Goal: Transaction & Acquisition: Purchase product/service

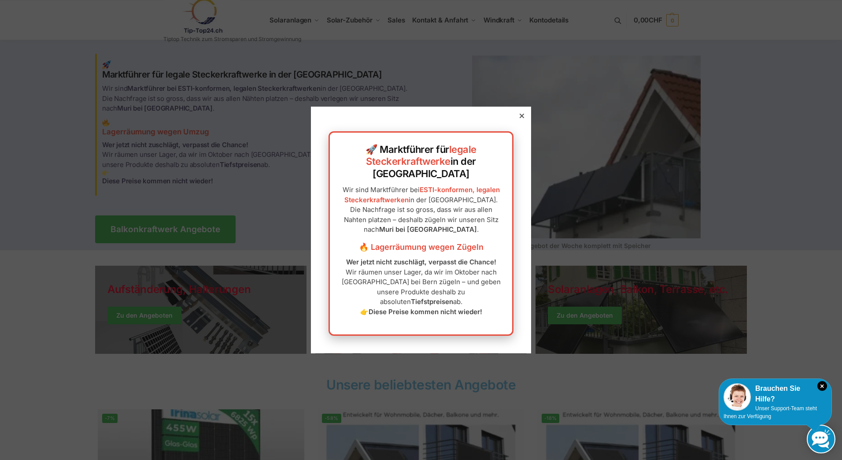
click at [519, 118] on icon at bounding box center [521, 116] width 4 height 4
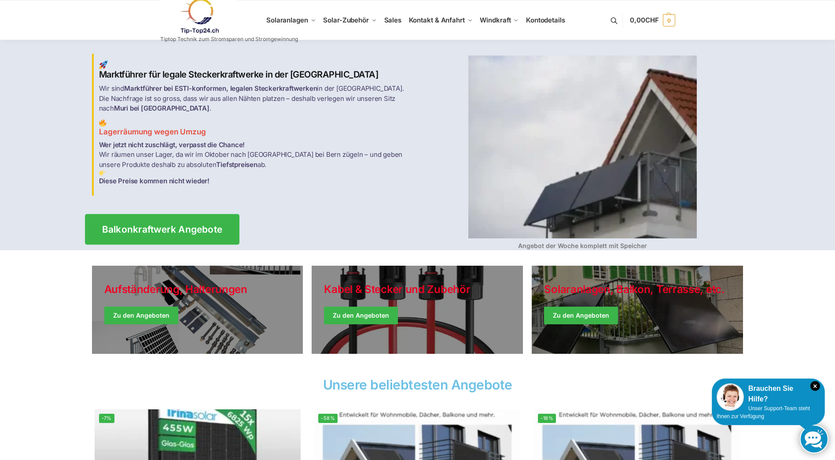
click at [197, 224] on span "Balkonkraftwerk Angebote" at bounding box center [162, 228] width 121 height 9
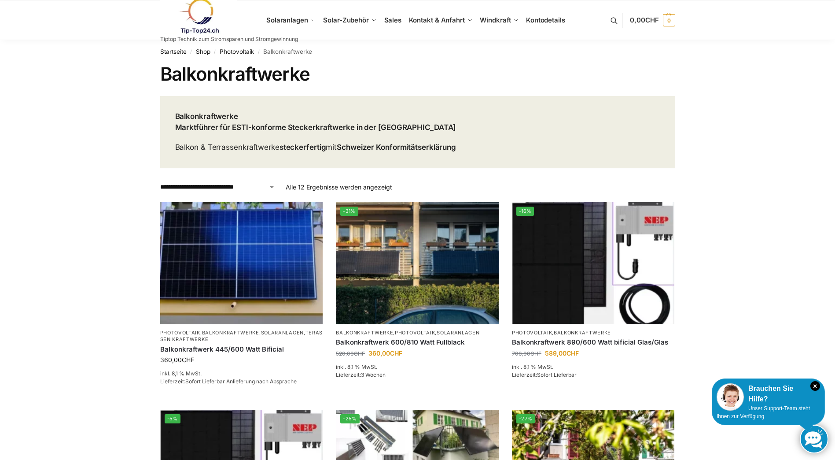
click at [284, 19] on link at bounding box center [229, 16] width 138 height 36
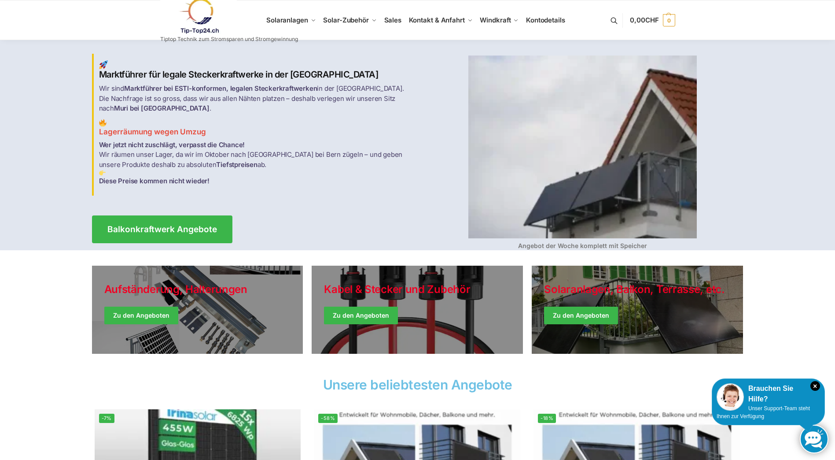
click at [284, 19] on link at bounding box center [229, 16] width 138 height 36
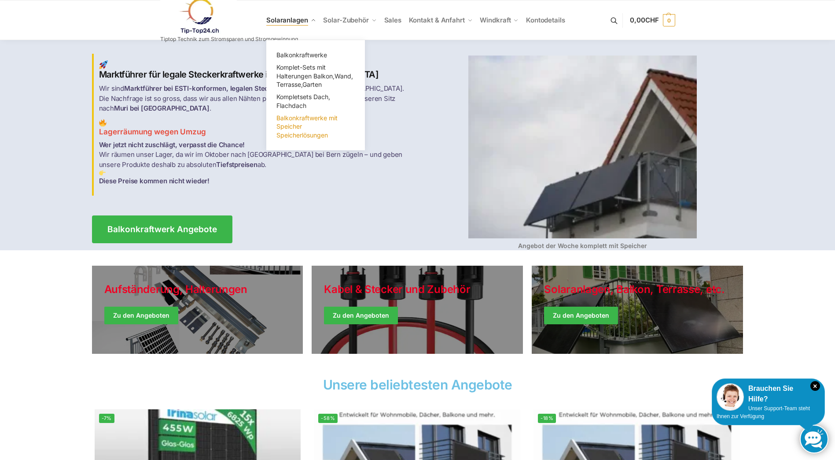
click at [302, 134] on span "Balkonkraftwerke mit Speicher Speicherlösungen" at bounding box center [306, 126] width 61 height 25
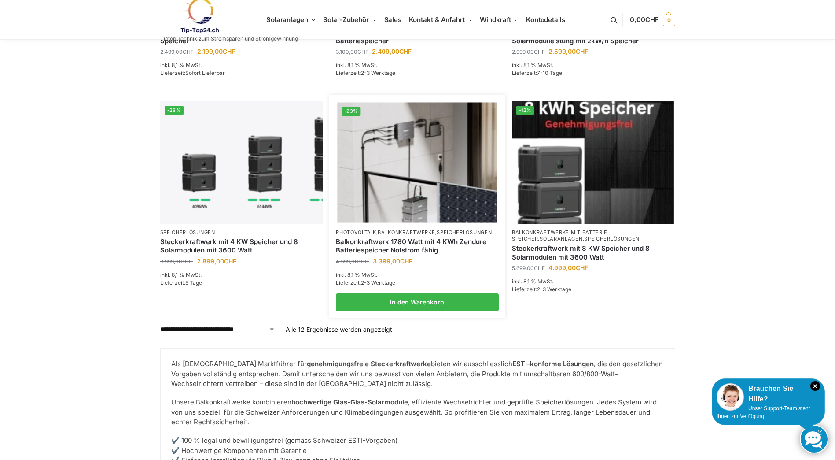
scroll to position [798, 0]
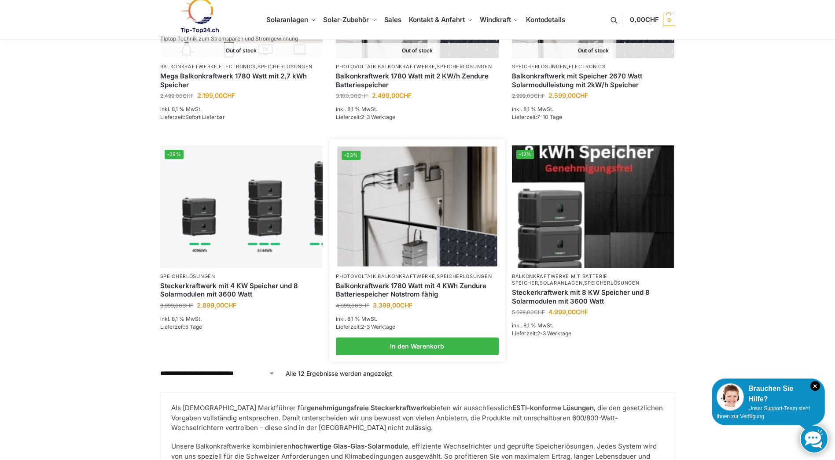
click at [406, 294] on link "Balkonkraftwerk 1780 Watt mit 4 KWh Zendure Batteriespeicher Notstrom fähig" at bounding box center [417, 289] width 163 height 17
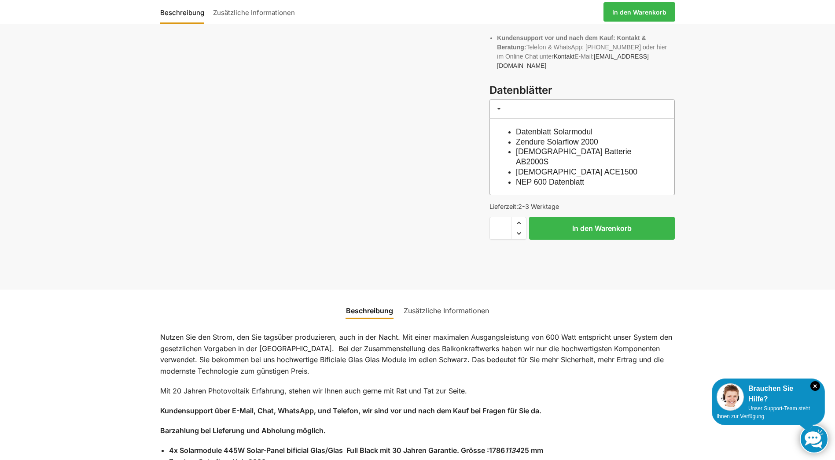
scroll to position [528, 0]
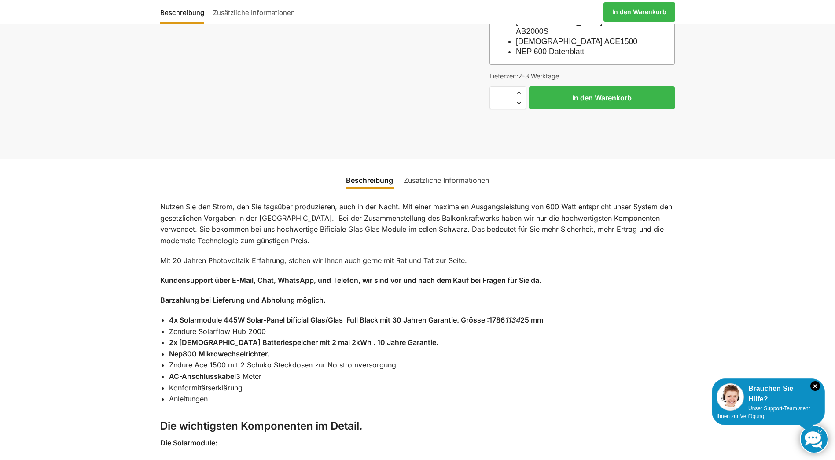
click at [443, 169] on link "Zusätzliche Informationen" at bounding box center [446, 179] width 96 height 21
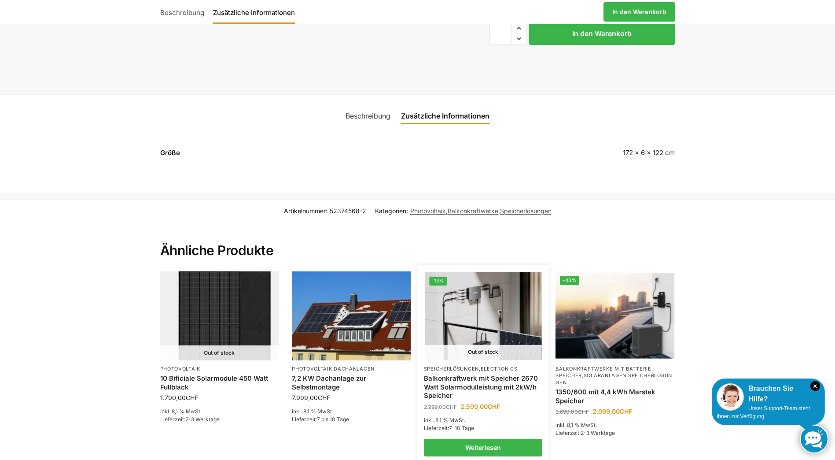
scroll to position [481, 0]
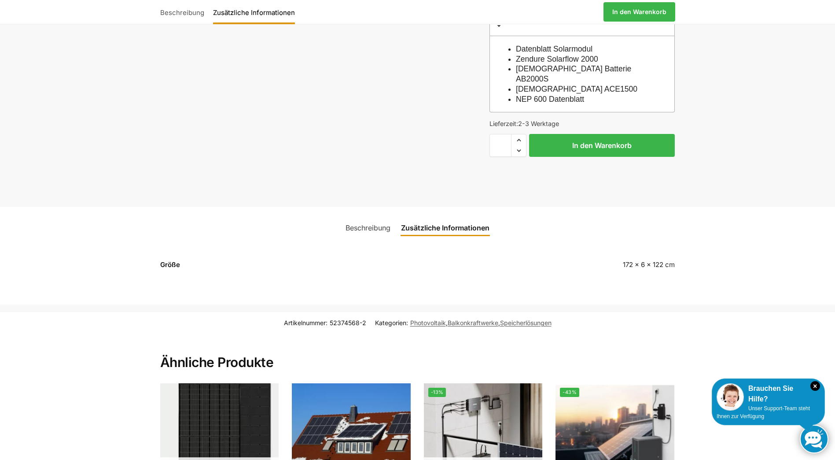
click at [381, 217] on link "Beschreibung" at bounding box center [367, 227] width 55 height 21
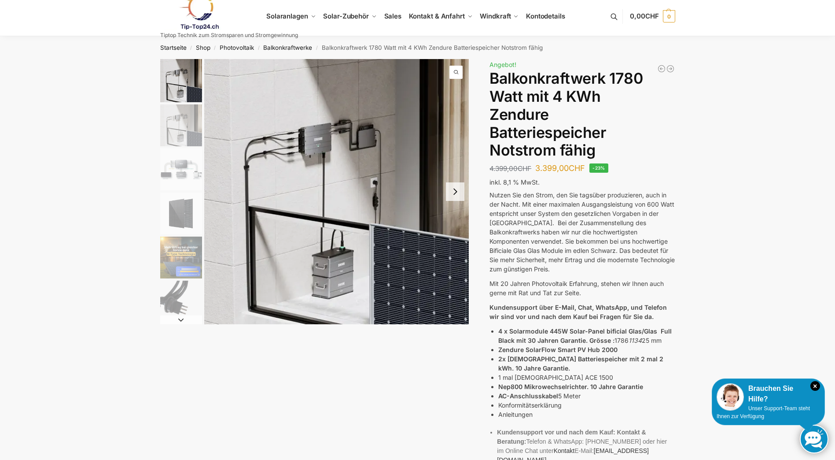
scroll to position [0, 0]
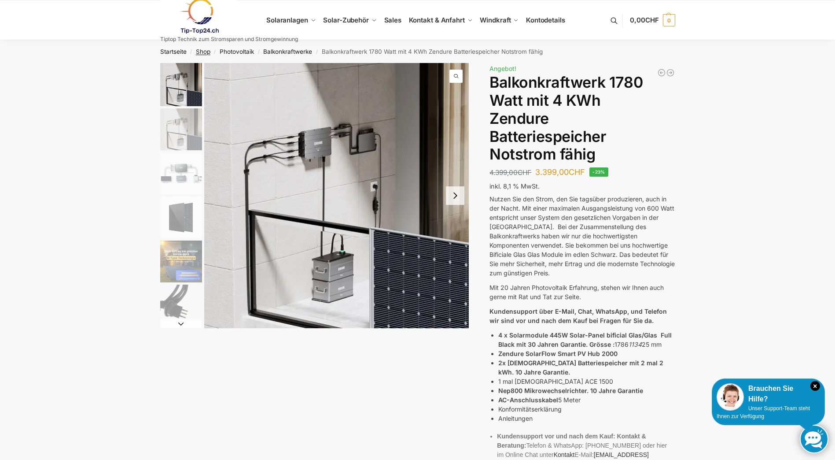
click at [205, 49] on link "Shop" at bounding box center [203, 51] width 15 height 7
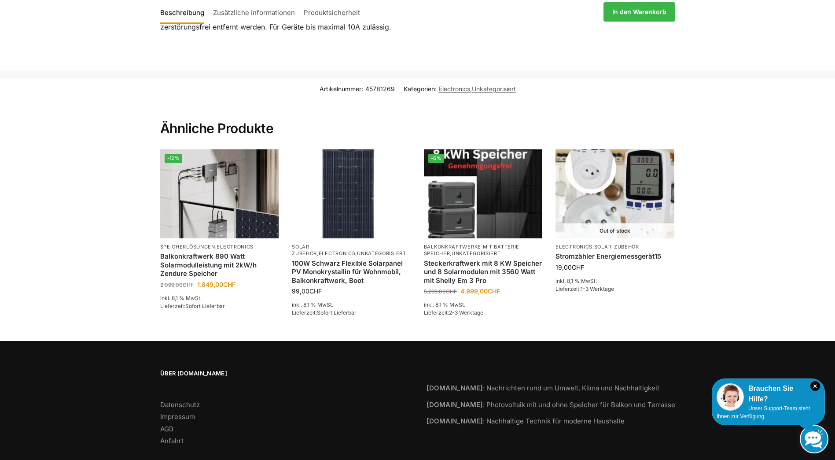
scroll to position [508, 0]
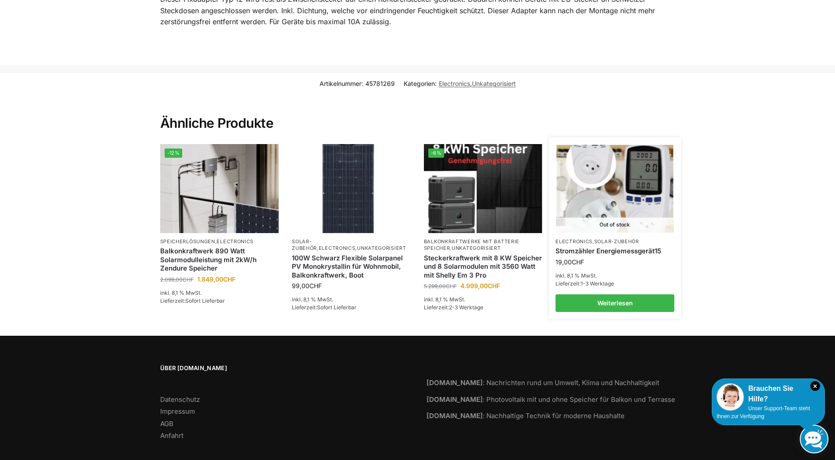
click at [599, 247] on link "Stromzähler Energiemessgerät15" at bounding box center [615, 251] width 119 height 9
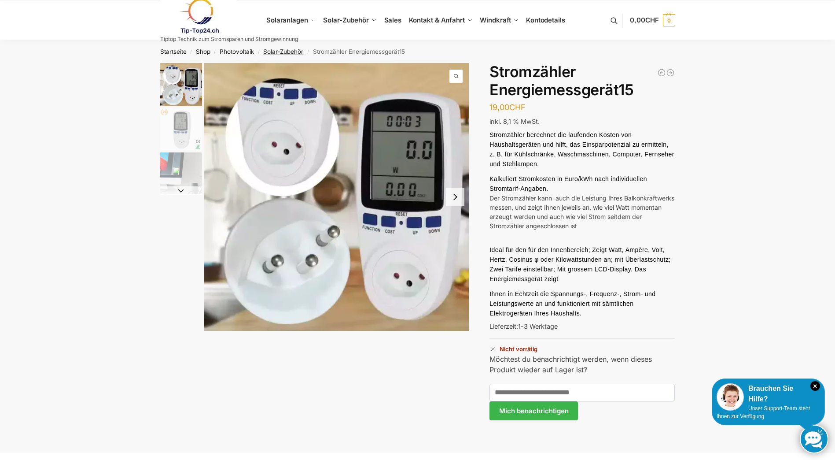
click at [275, 50] on link "Solar-Zubehör" at bounding box center [283, 51] width 40 height 7
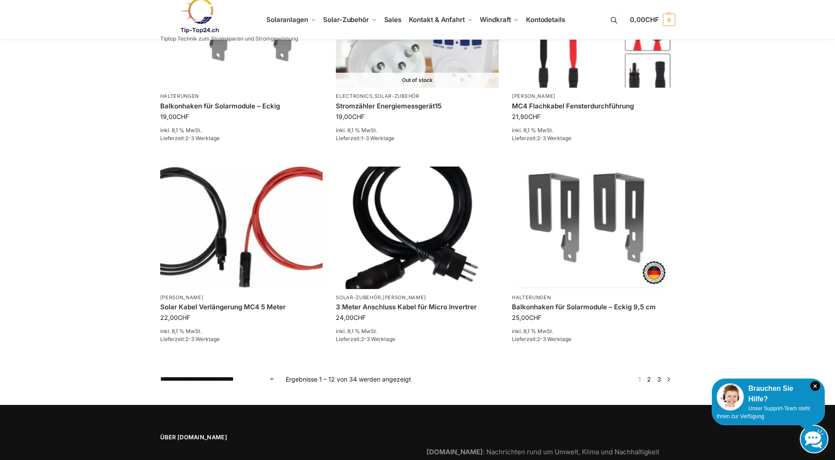
scroll to position [694, 0]
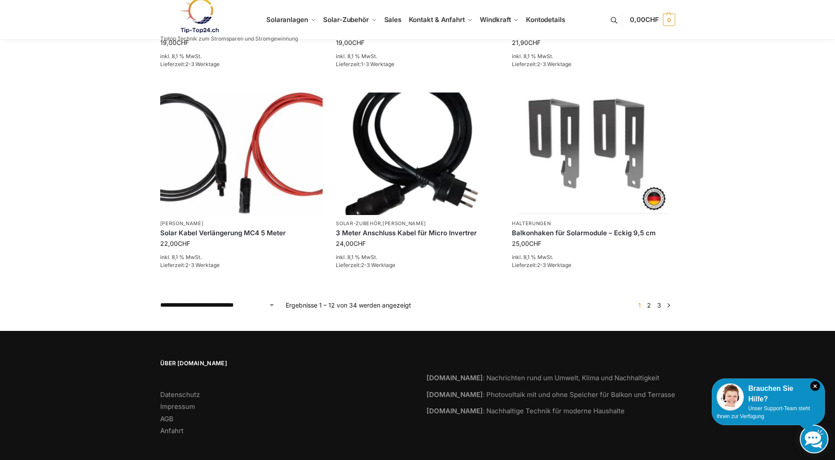
click at [669, 300] on link "→" at bounding box center [668, 304] width 7 height 9
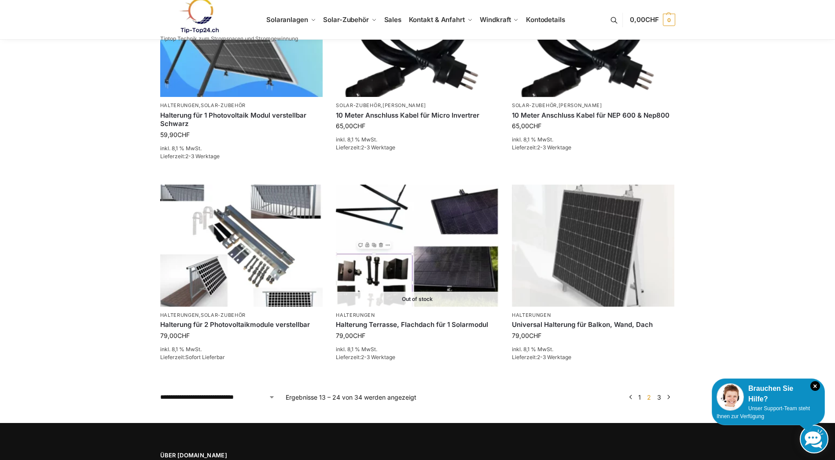
scroll to position [704, 0]
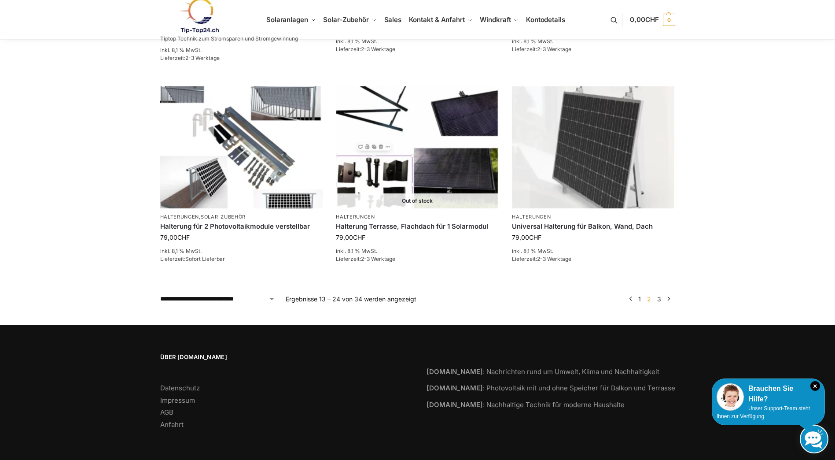
click at [669, 298] on link "→" at bounding box center [668, 298] width 7 height 9
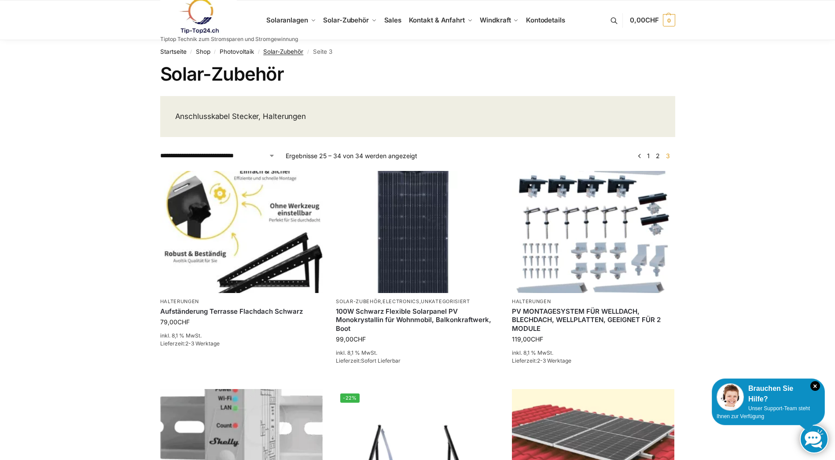
click at [289, 52] on link "Solar-Zubehör" at bounding box center [283, 51] width 40 height 7
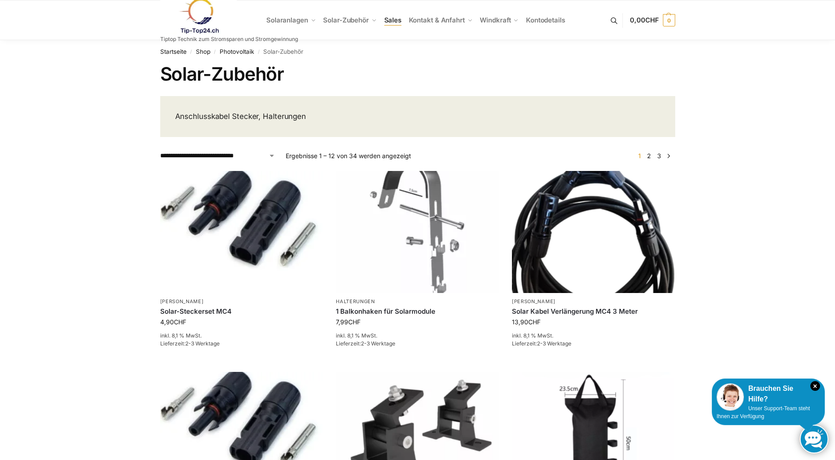
click at [395, 19] on span "Sales" at bounding box center [393, 20] width 18 height 8
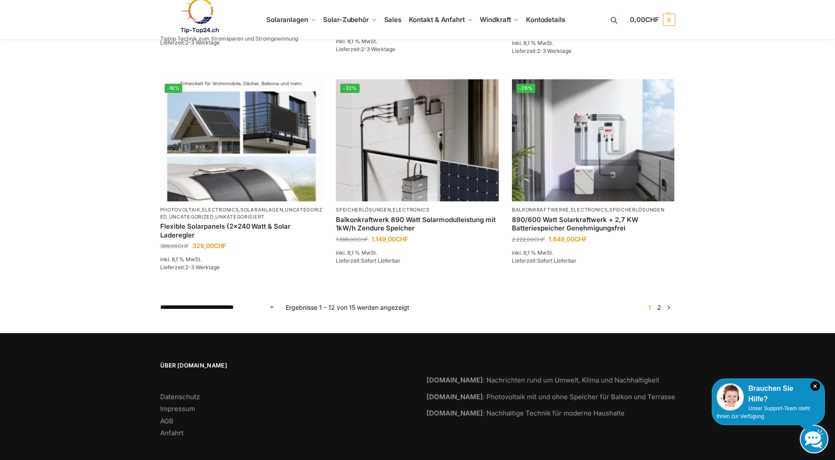
scroll to position [751, 0]
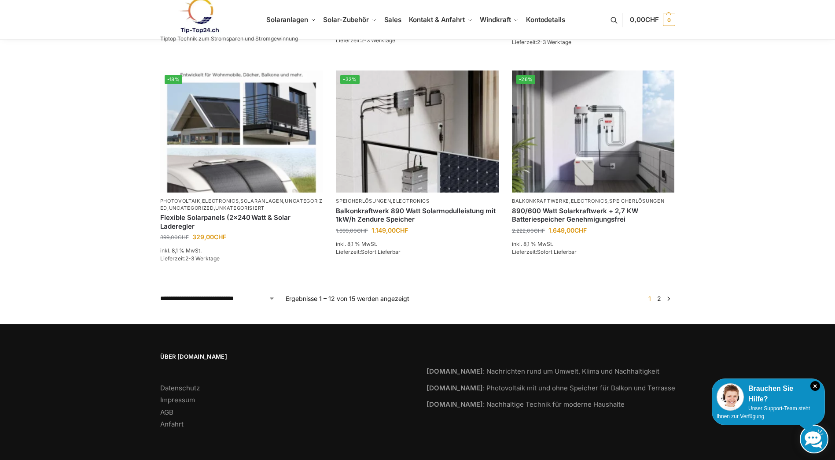
click at [669, 300] on link "→" at bounding box center [668, 298] width 7 height 9
